Goal: Task Accomplishment & Management: Manage account settings

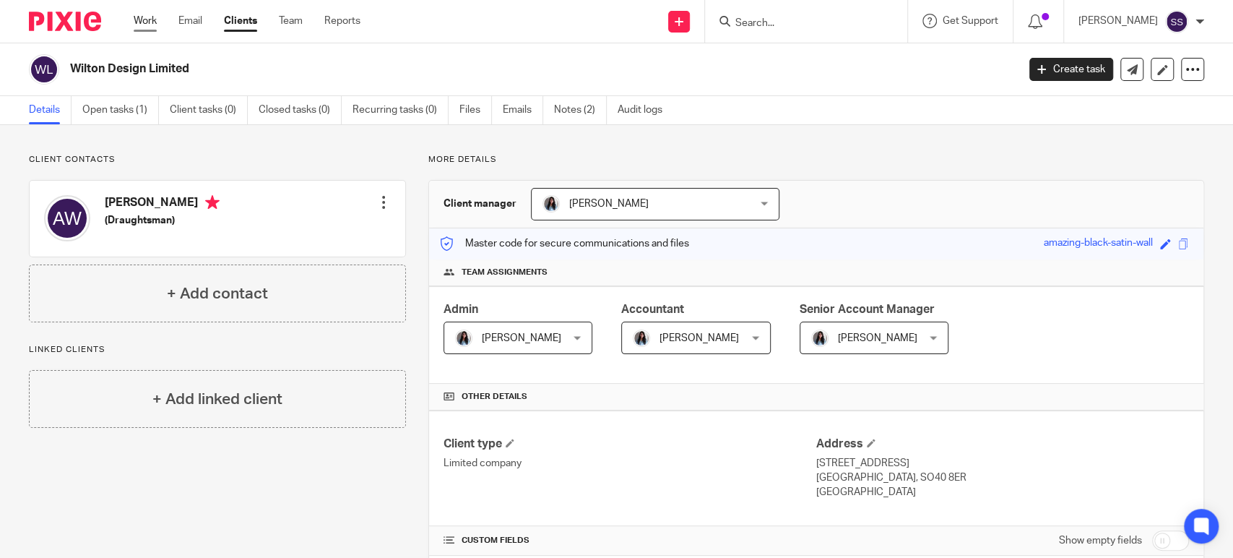
click at [134, 23] on link "Work" at bounding box center [145, 21] width 23 height 14
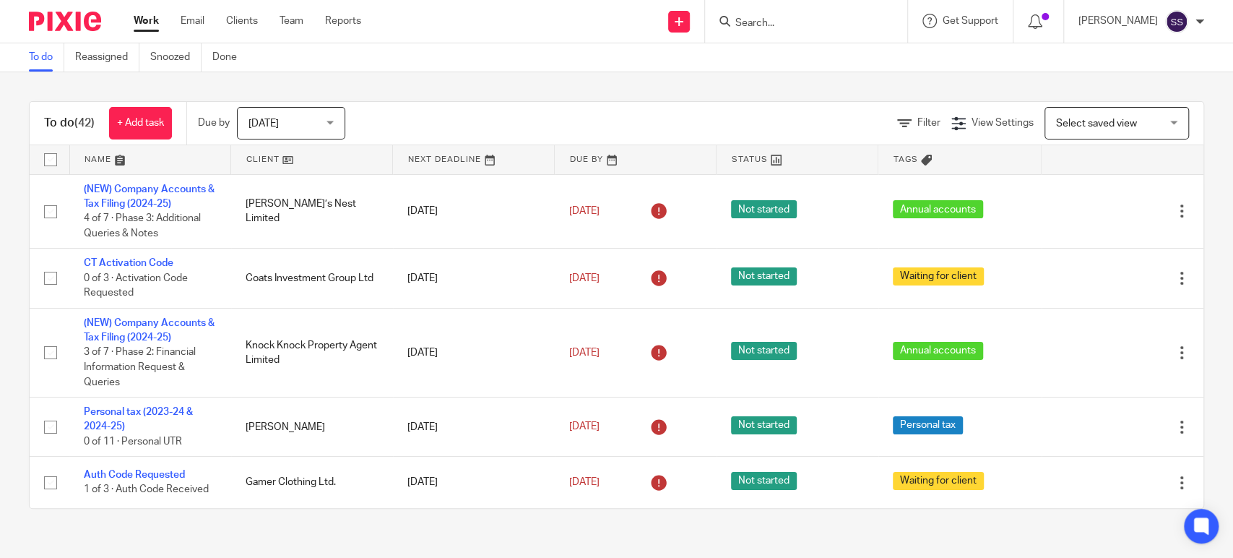
click at [770, 21] on input "Search" at bounding box center [799, 23] width 130 height 13
type input "skanda"
click at [791, 51] on link at bounding box center [820, 57] width 179 height 22
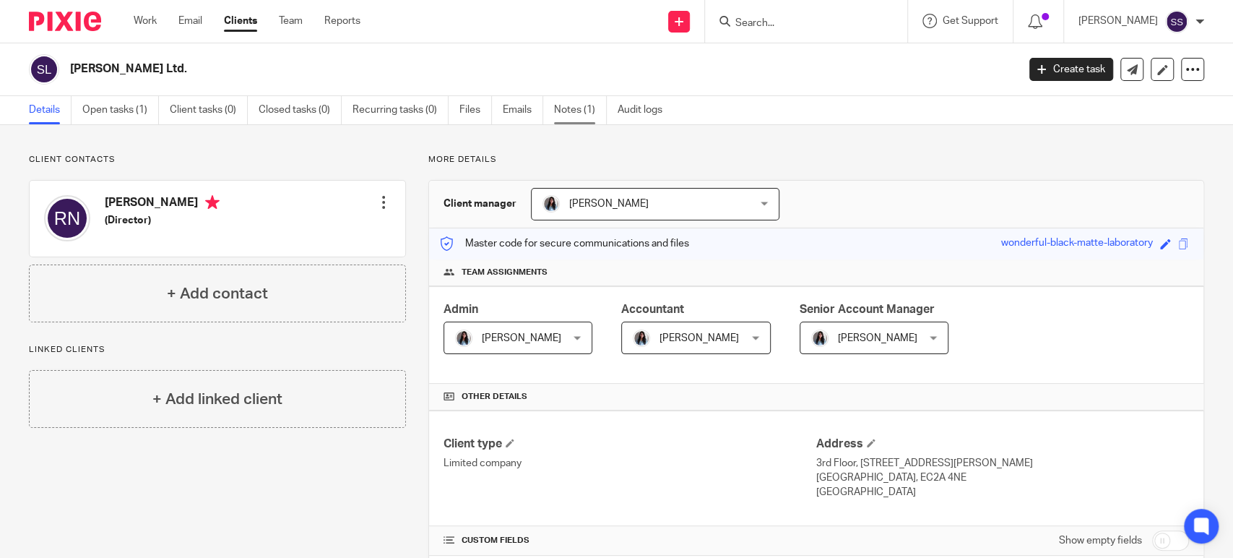
click at [588, 119] on link "Notes (1)" at bounding box center [580, 110] width 53 height 28
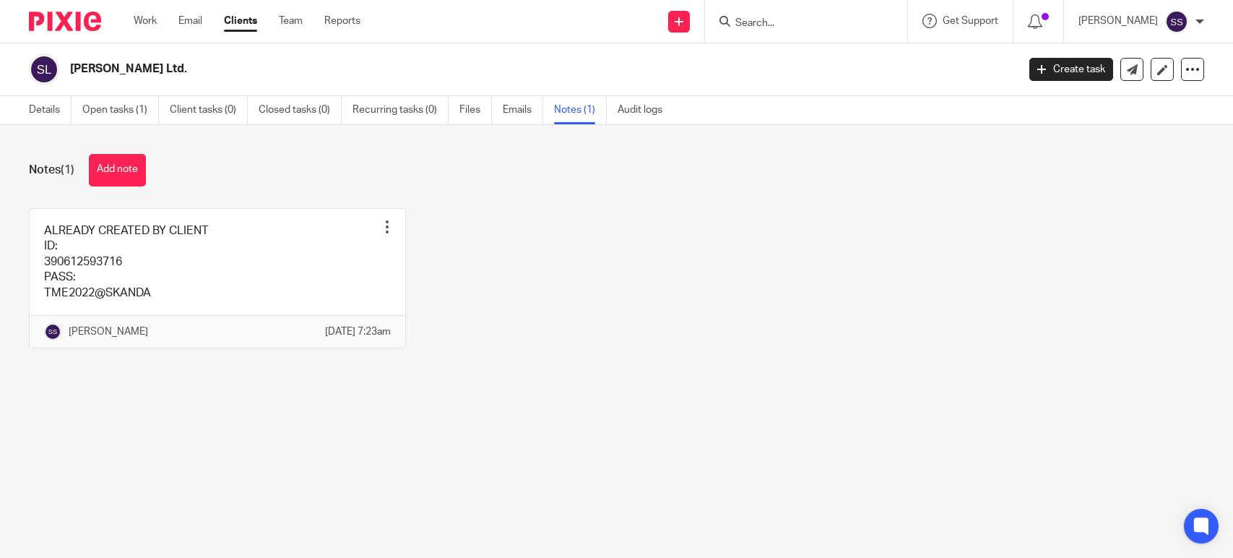
click at [78, 280] on link at bounding box center [218, 278] width 376 height 139
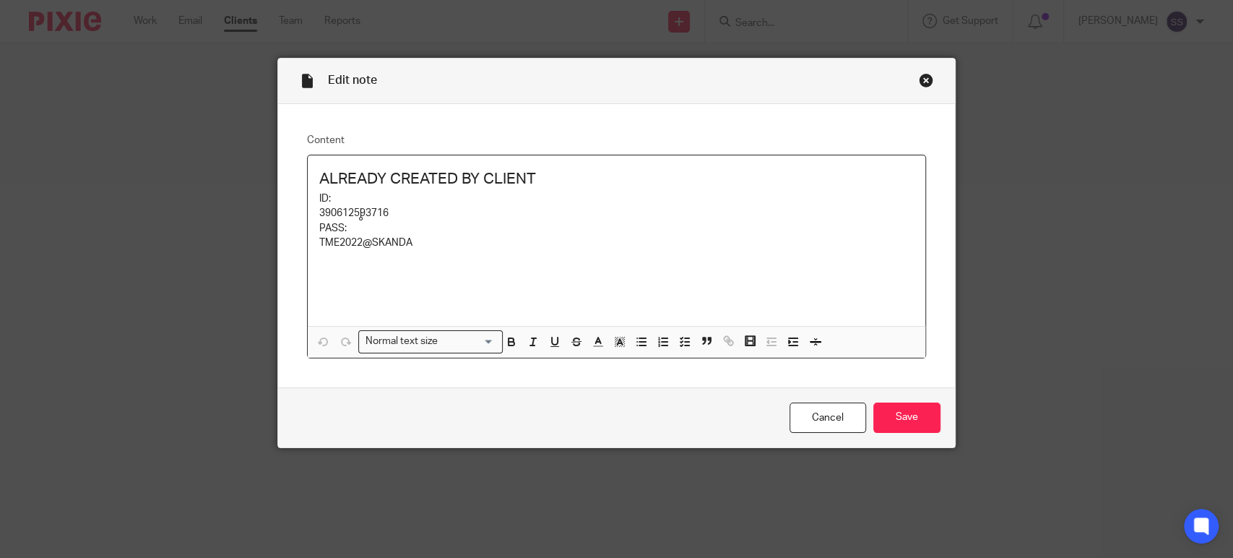
click at [361, 211] on p "390612593716" at bounding box center [616, 213] width 595 height 14
copy p "390612593716"
click at [638, 222] on p "PASS:" at bounding box center [616, 228] width 595 height 14
click at [351, 244] on p "TME2022@SKANDA" at bounding box center [616, 243] width 595 height 14
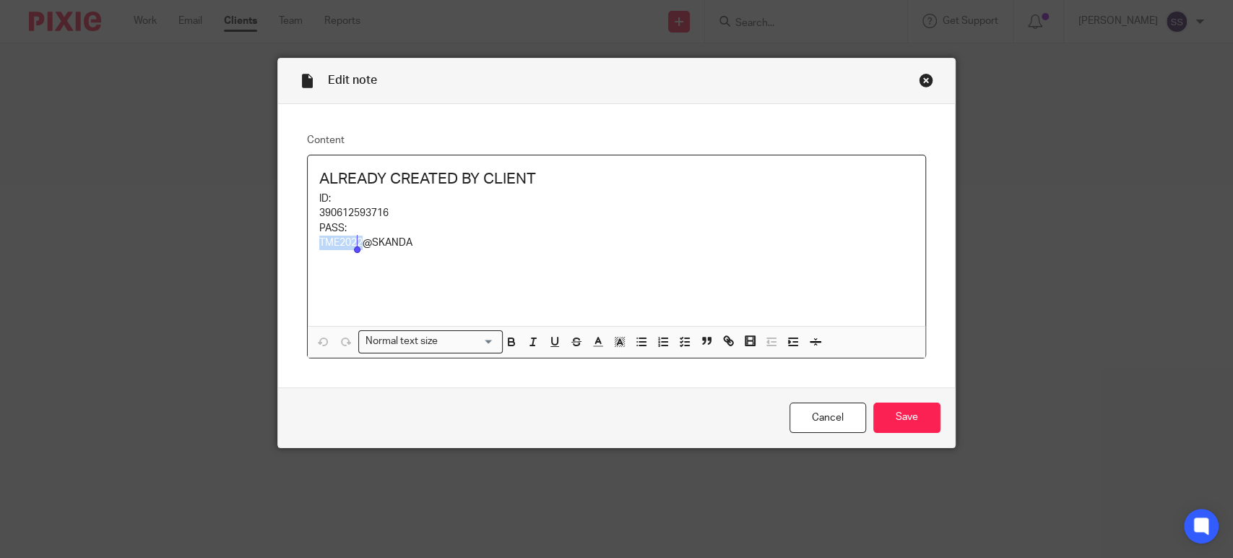
click at [351, 244] on p "TME2022@SKANDA" at bounding box center [616, 243] width 595 height 14
copy p "TME2022@SKANDA"
click at [817, 405] on link "Cancel" at bounding box center [828, 417] width 77 height 31
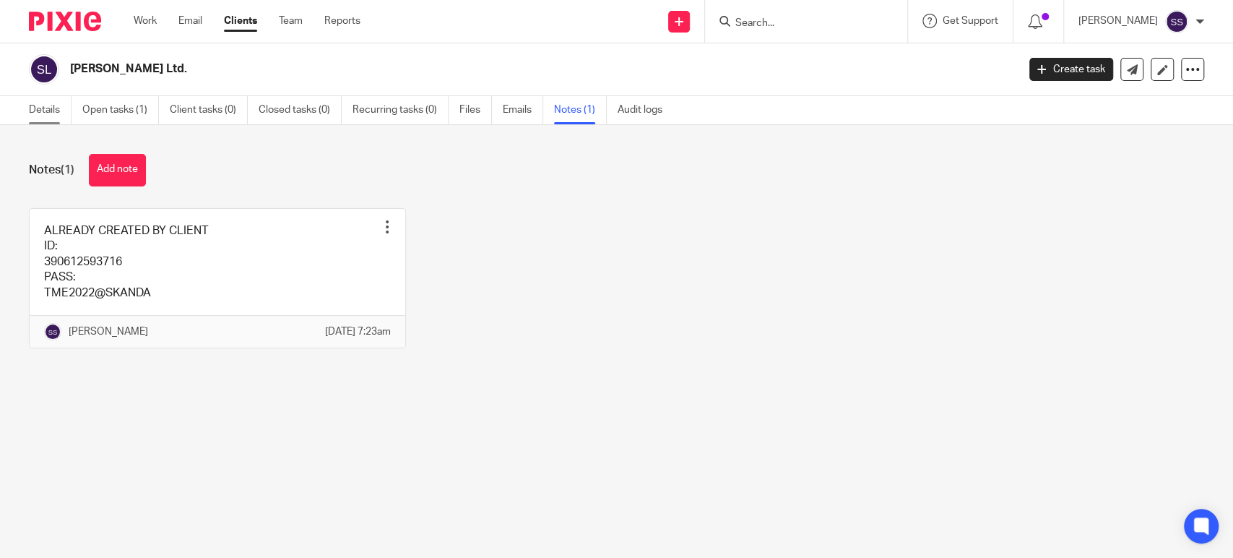
click at [40, 108] on link "Details" at bounding box center [50, 110] width 43 height 28
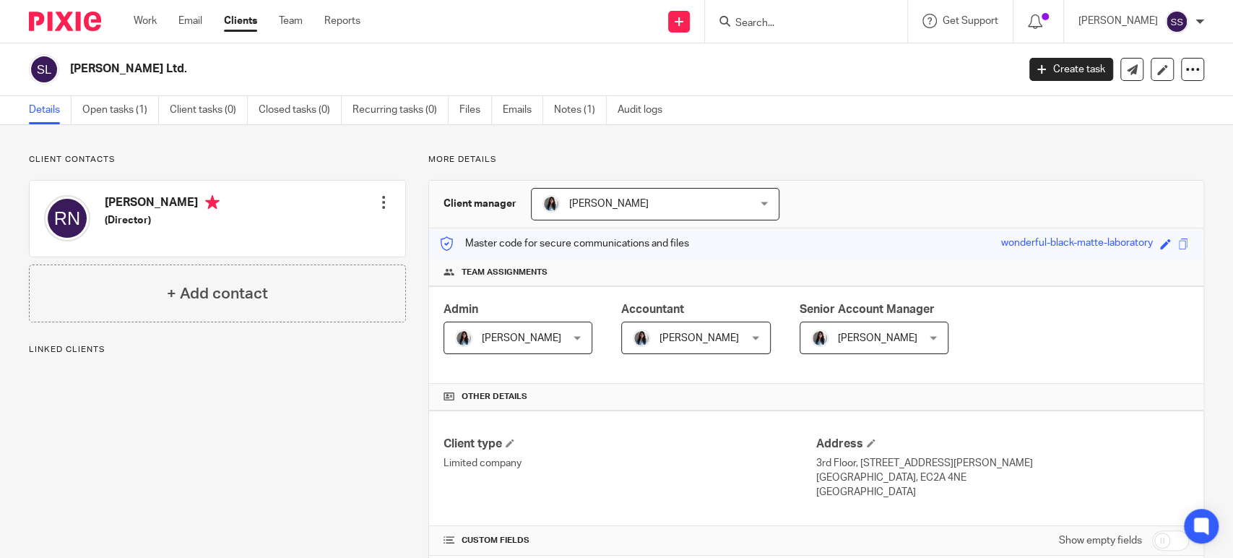
scroll to position [601, 0]
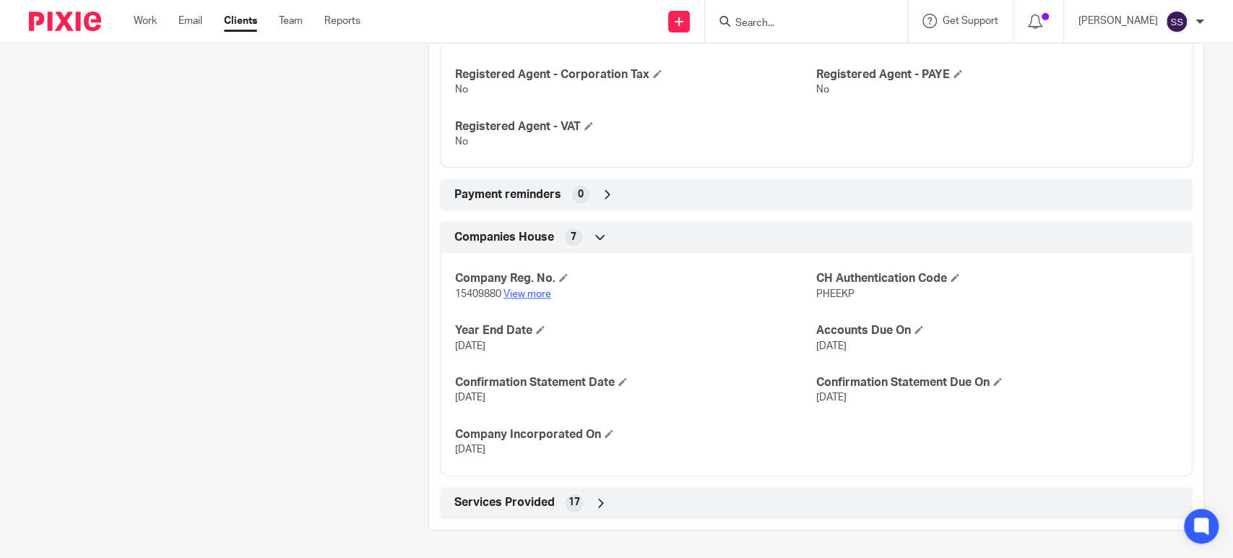
click at [512, 293] on link "View more" at bounding box center [528, 294] width 48 height 10
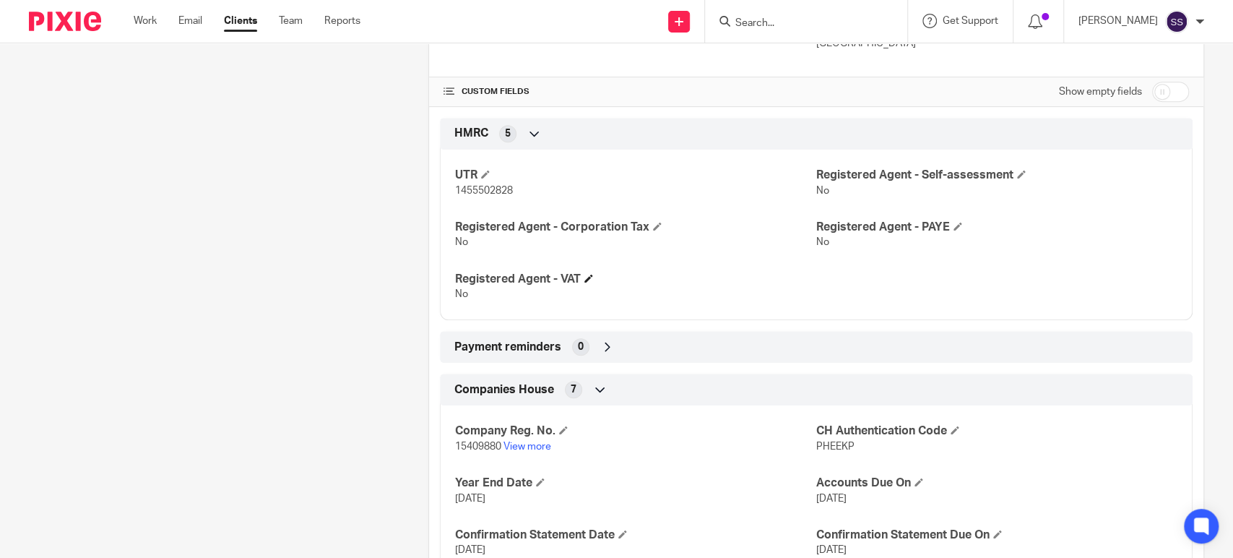
scroll to position [440, 0]
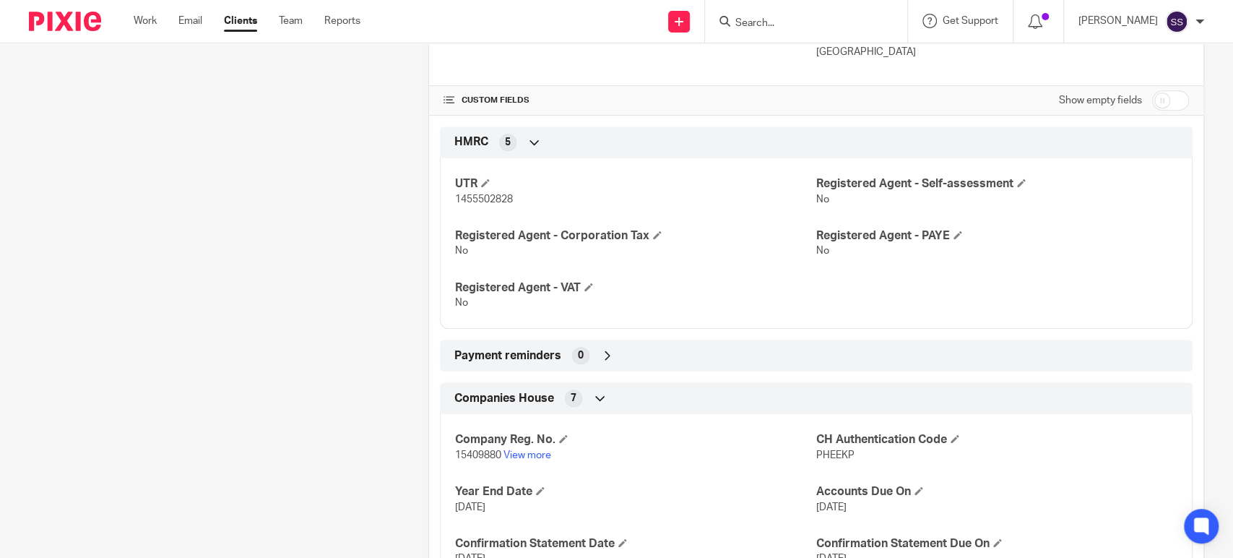
click at [486, 197] on span "1455502828" at bounding box center [484, 199] width 58 height 10
copy span "1455502828"
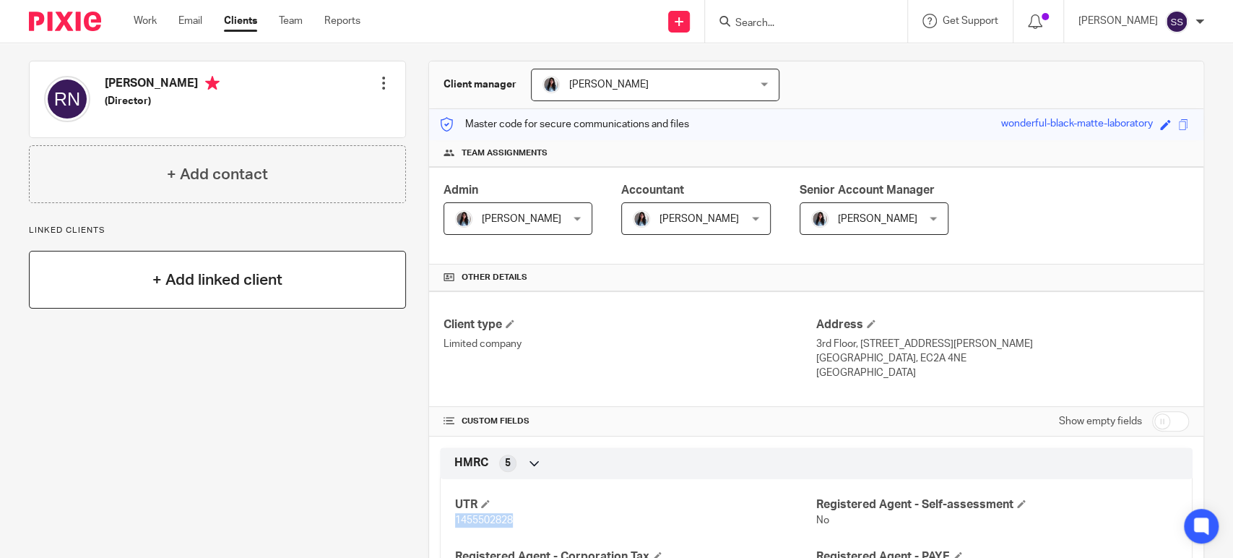
scroll to position [0, 0]
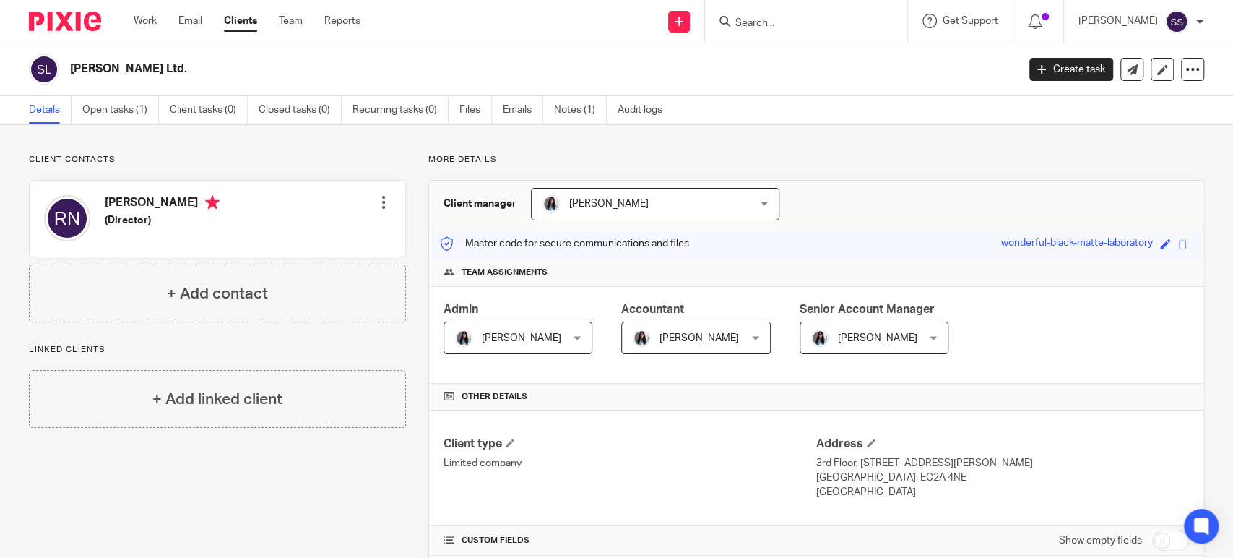
click at [115, 202] on h4 "Revathy Natarajan" at bounding box center [162, 204] width 115 height 18
copy h4 "Revathy"
click at [780, 22] on input "Search" at bounding box center [799, 23] width 130 height 13
type input "e"
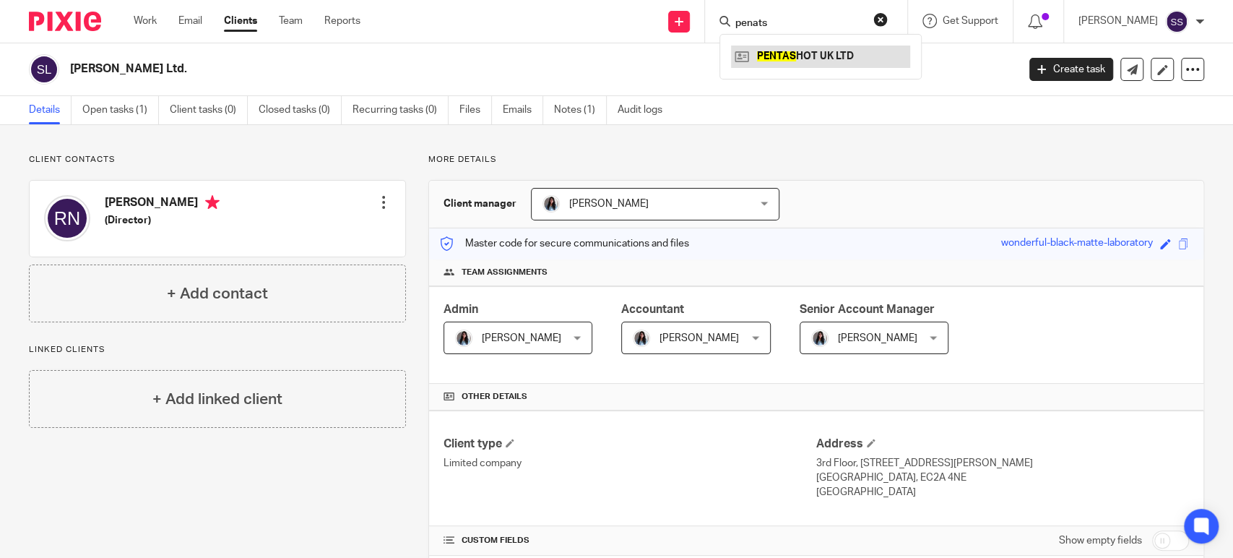
type input "penats"
click at [809, 62] on link at bounding box center [820, 57] width 179 height 22
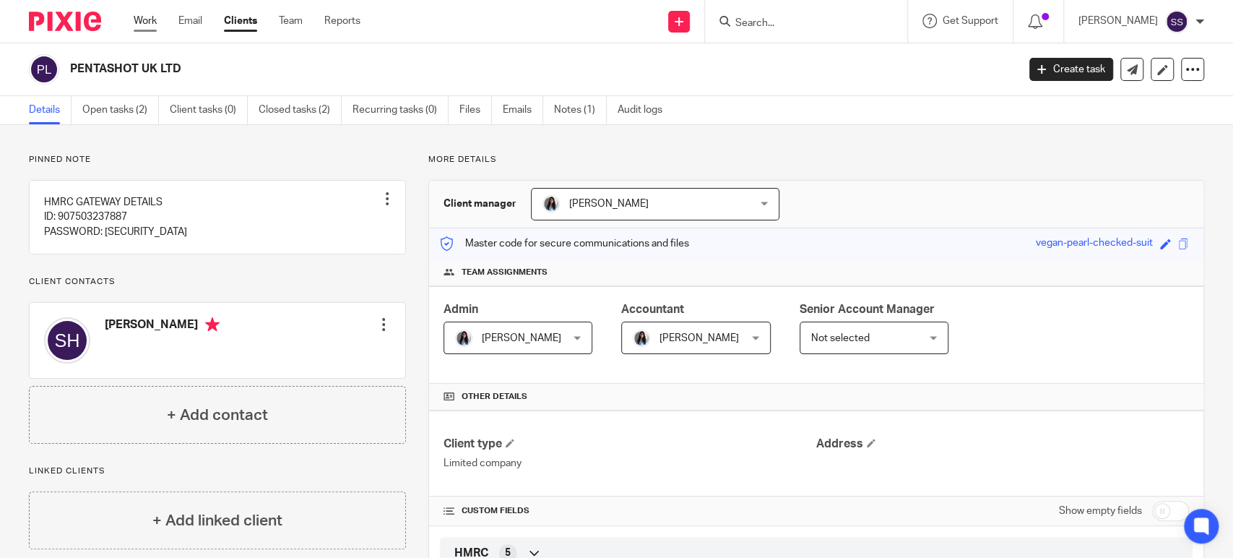
click at [140, 15] on link "Work" at bounding box center [145, 21] width 23 height 14
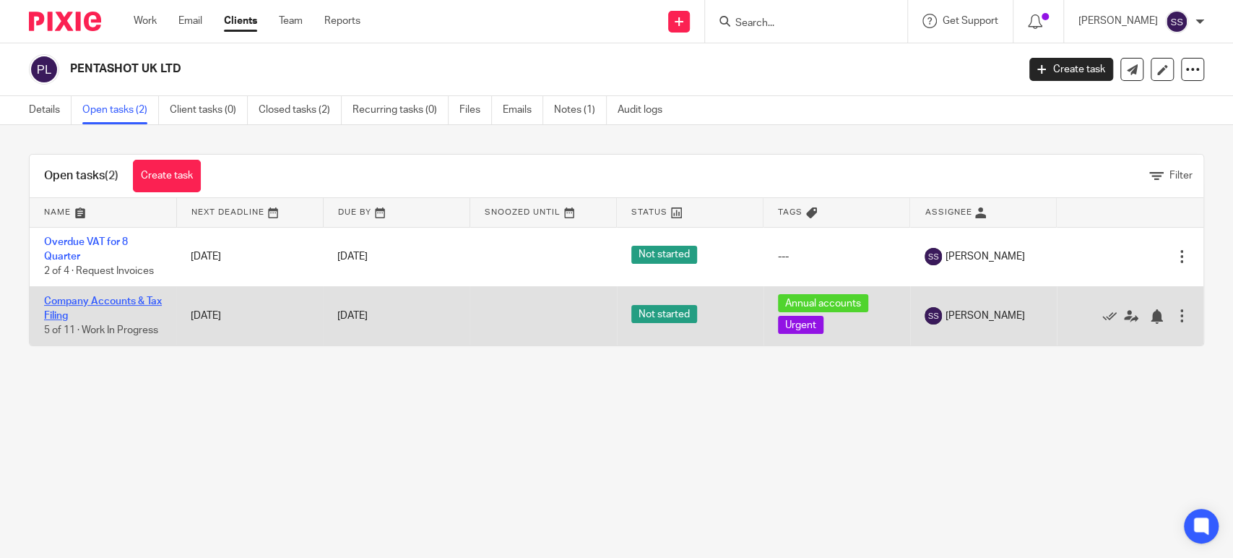
click at [82, 296] on link "Company Accounts & Tax Filing" at bounding box center [103, 308] width 118 height 25
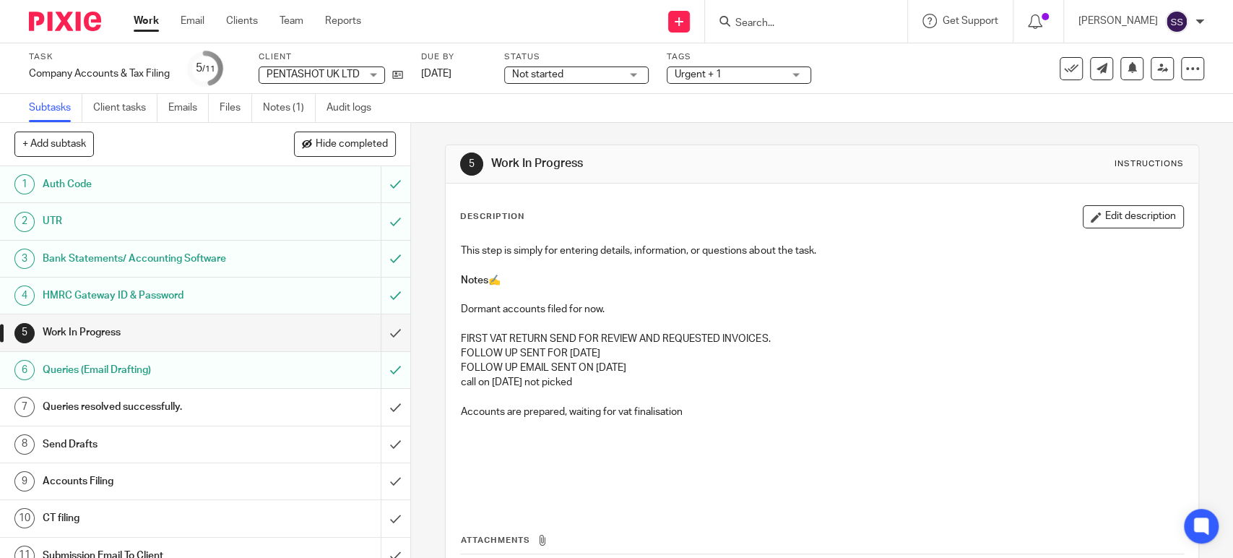
click at [164, 440] on h1 "Send Drafts" at bounding box center [151, 445] width 216 height 22
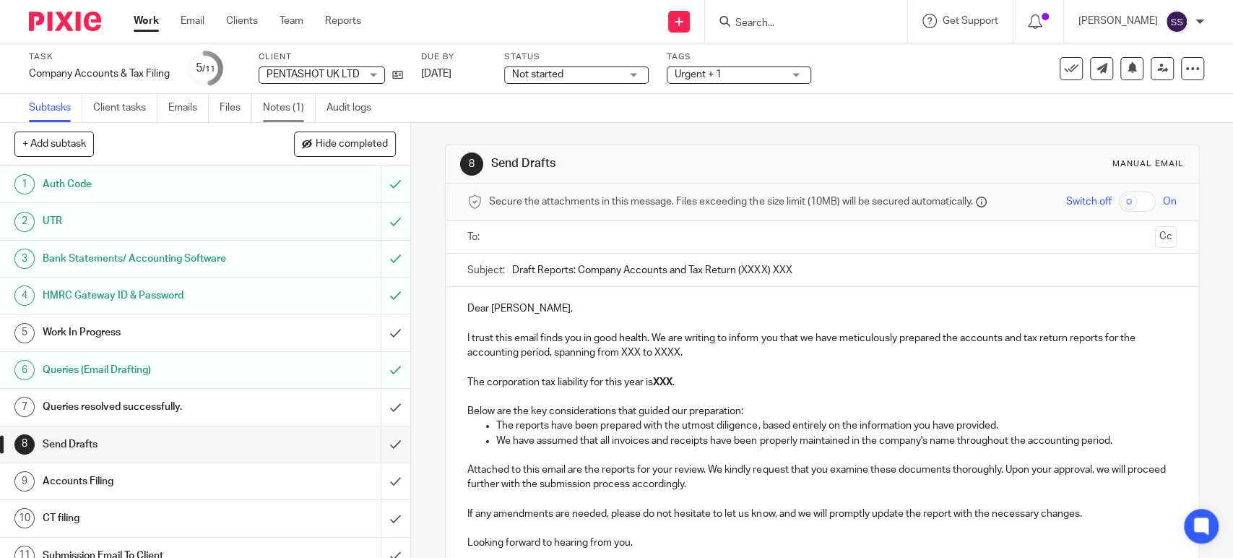
click at [272, 117] on link "Notes (1)" at bounding box center [289, 108] width 53 height 28
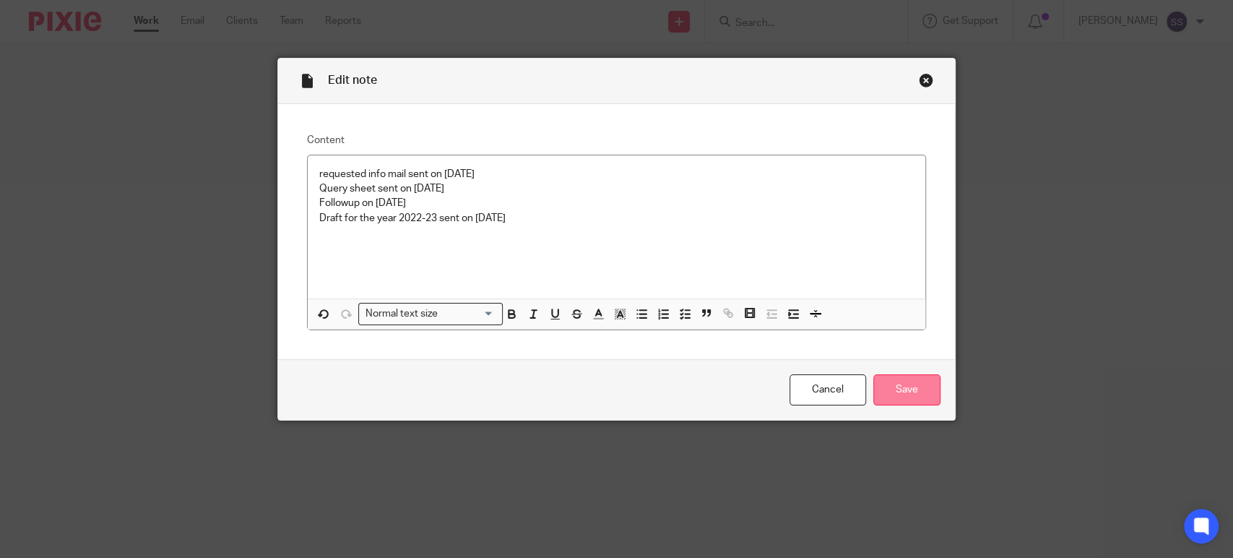
click at [884, 399] on input "Save" at bounding box center [907, 389] width 67 height 31
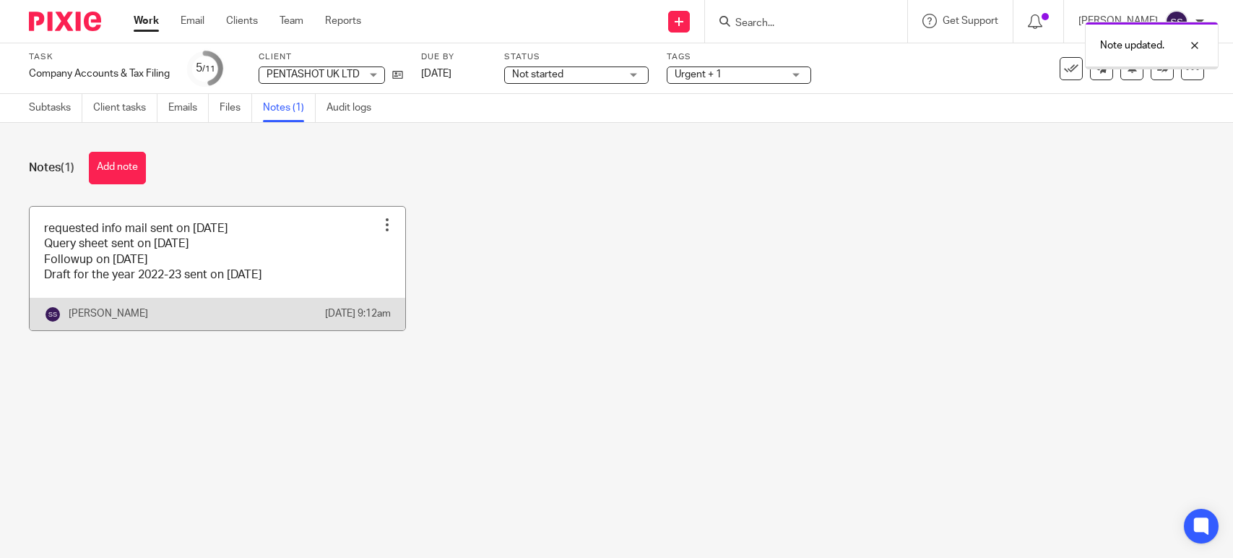
click at [269, 303] on link at bounding box center [218, 269] width 376 height 124
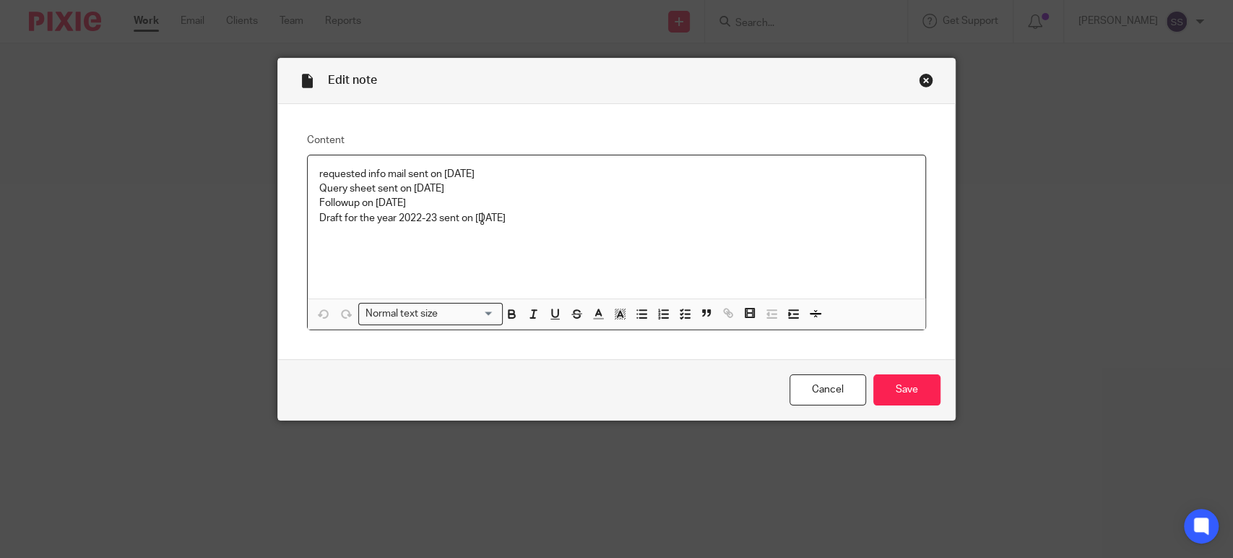
click at [482, 214] on p "Draft for the year 2022-23 sent on [DATE]" at bounding box center [616, 218] width 595 height 14
click at [896, 379] on input "Save" at bounding box center [907, 389] width 67 height 31
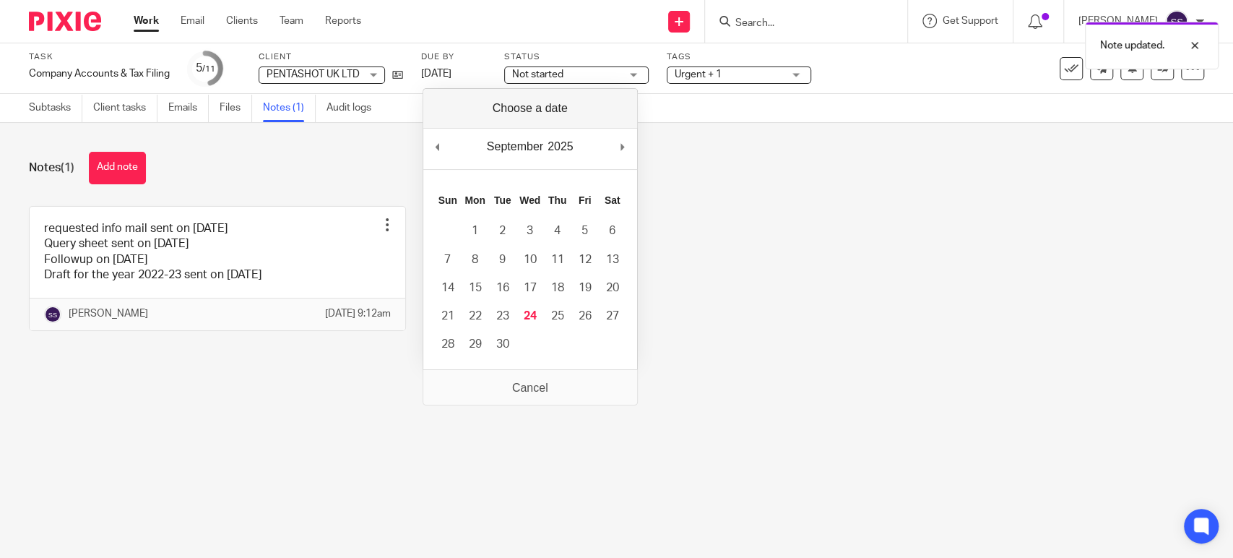
click at [780, 289] on div "requested info mail sent on [DATE] Query sheet sent on [DATE] Followup on [DATE…" at bounding box center [606, 279] width 1198 height 147
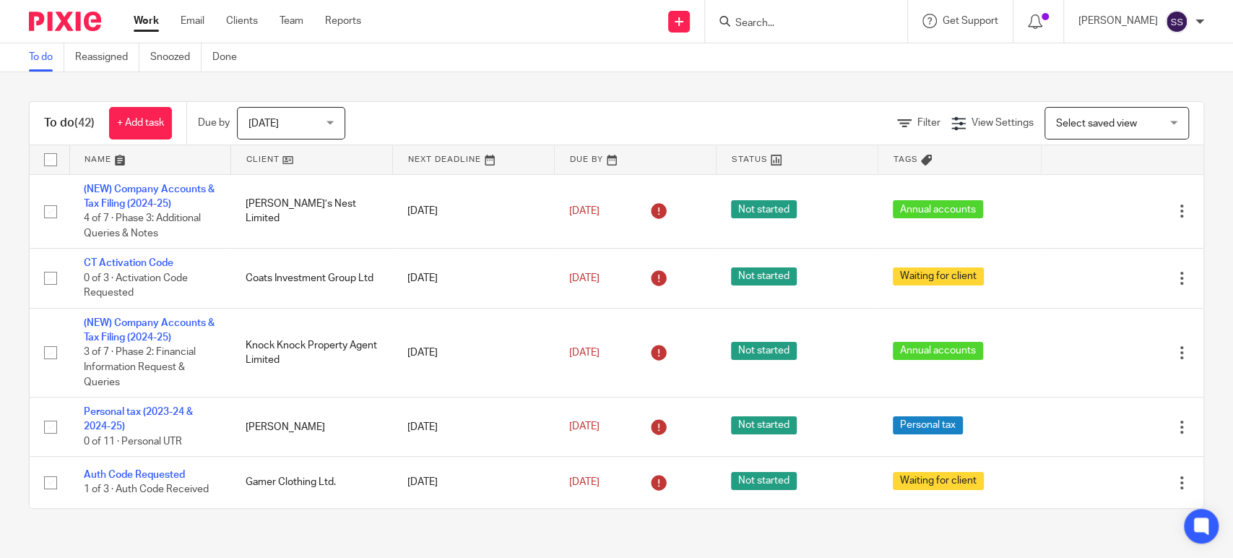
click at [763, 22] on input "Search" at bounding box center [799, 23] width 130 height 13
type input "des"
click at [789, 60] on link at bounding box center [820, 57] width 179 height 22
